Goal: Navigation & Orientation: Go to known website

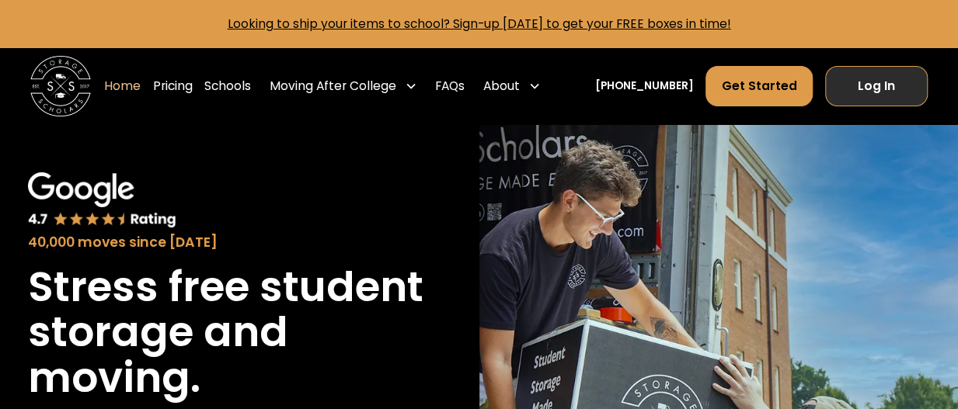
click at [834, 96] on link "Log In" at bounding box center [876, 86] width 103 height 41
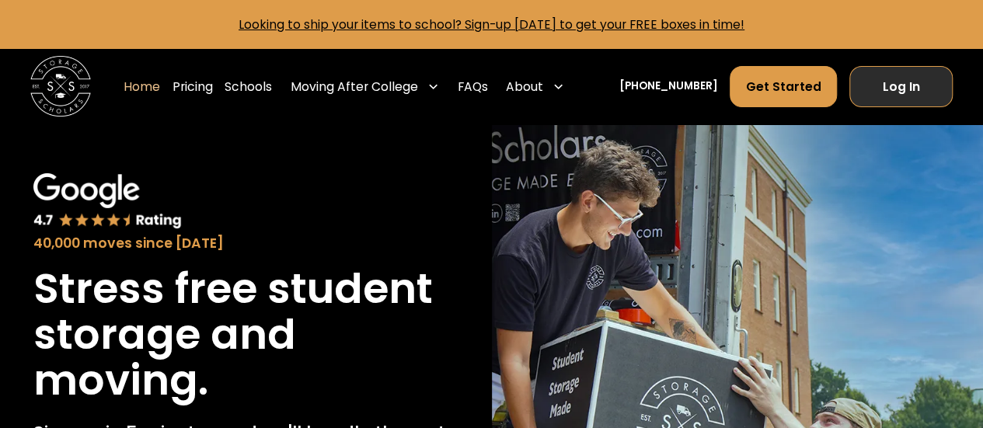
click at [884, 85] on link "Log In" at bounding box center [900, 86] width 103 height 41
click at [870, 99] on link "Log In" at bounding box center [900, 86] width 103 height 41
click at [903, 85] on link "Log In" at bounding box center [900, 86] width 103 height 41
